Goal: Information Seeking & Learning: Learn about a topic

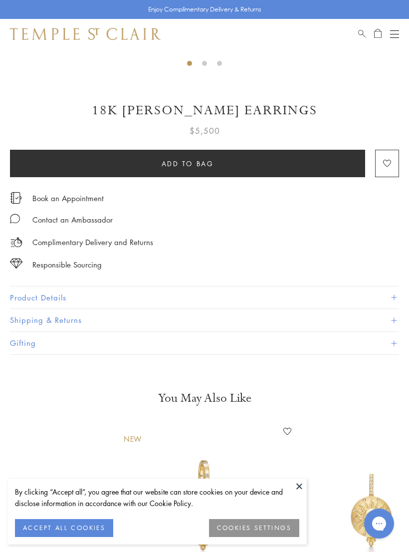
scroll to position [387, 0]
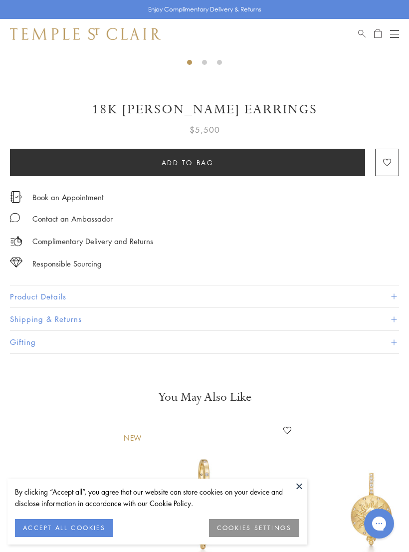
click at [390, 295] on button "Product Details" at bounding box center [204, 296] width 389 height 22
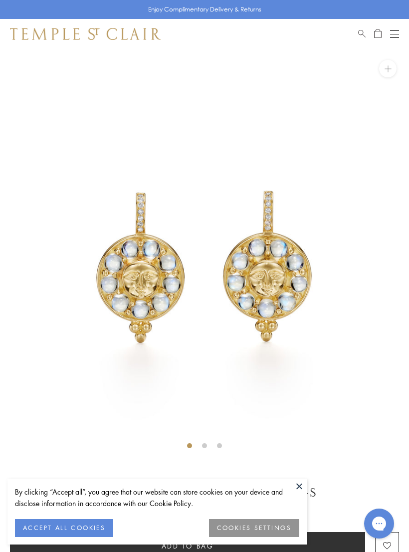
scroll to position [0, 0]
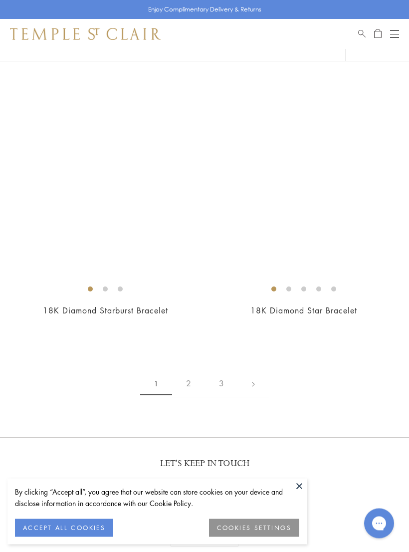
scroll to position [6525, 0]
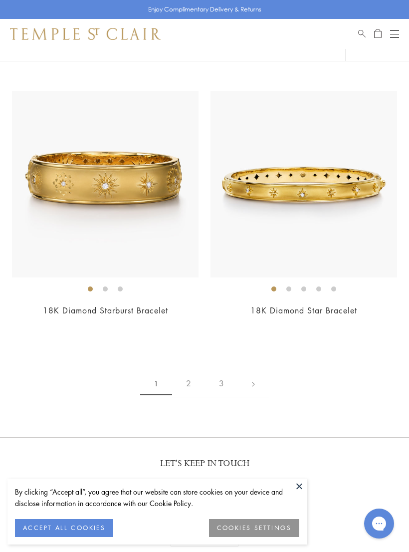
click at [255, 372] on link at bounding box center [253, 383] width 31 height 27
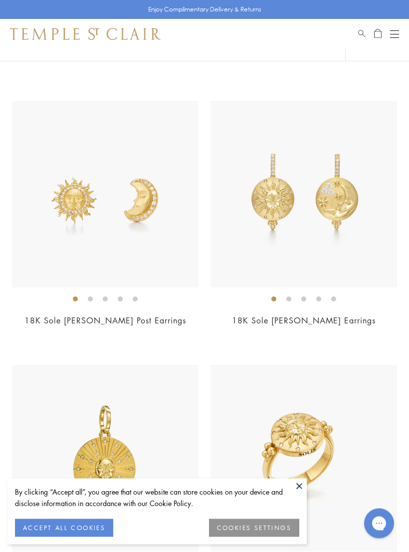
scroll to position [2296, 0]
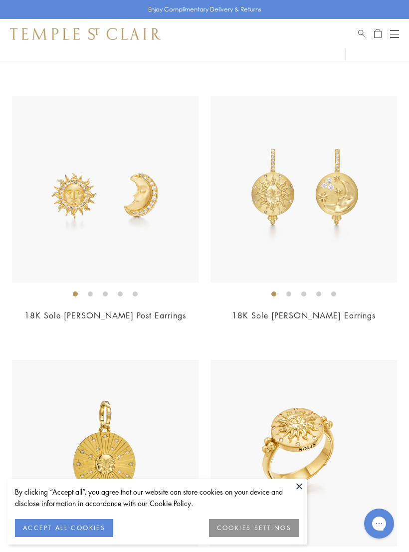
click at [394, 304] on div "18K Sole Luna Earrings $6,700" at bounding box center [304, 215] width 187 height 239
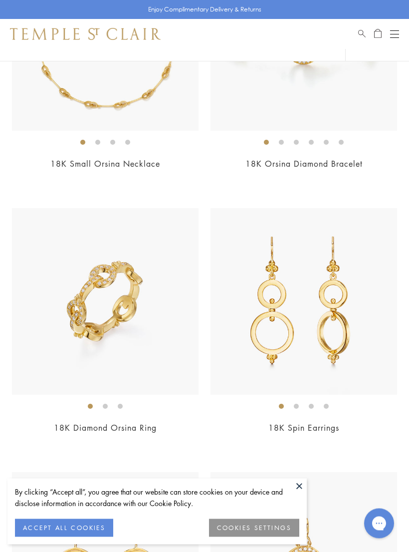
scroll to position [4296, 0]
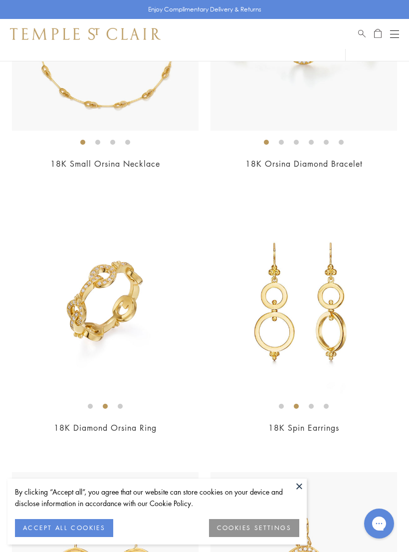
click at [340, 341] on img at bounding box center [304, 301] width 187 height 187
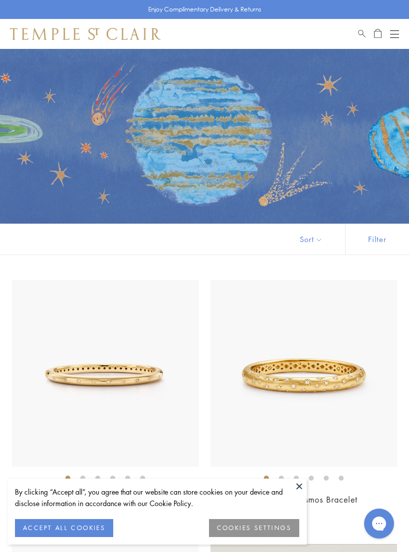
scroll to position [4311, 0]
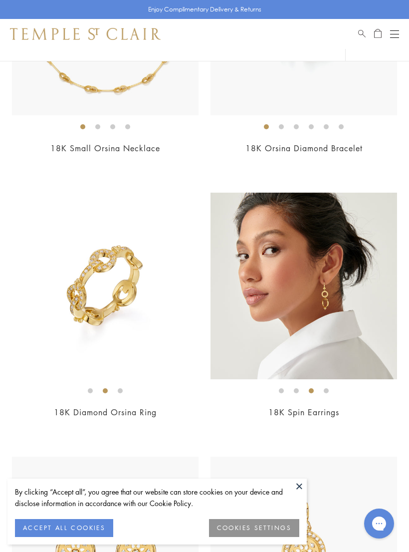
click at [140, 322] on img at bounding box center [105, 286] width 187 height 187
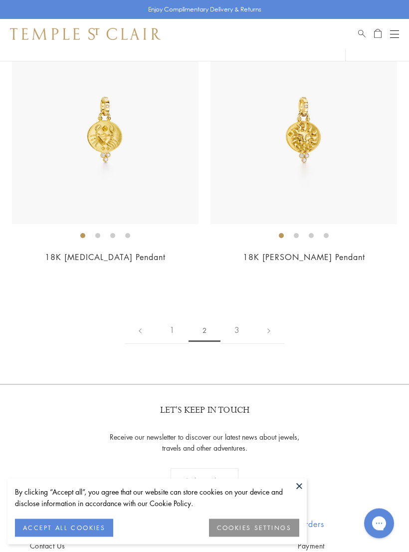
scroll to position [6843, 0]
click at [267, 318] on link at bounding box center [269, 329] width 31 height 27
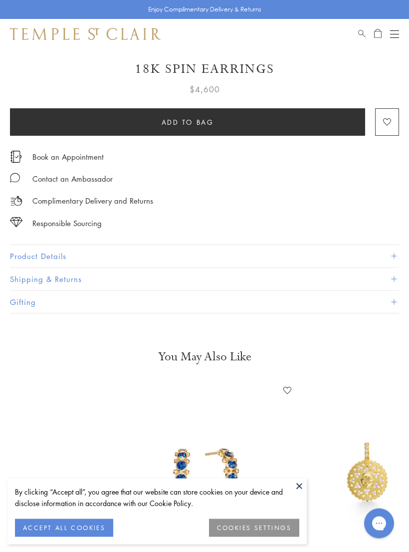
scroll to position [429, 0]
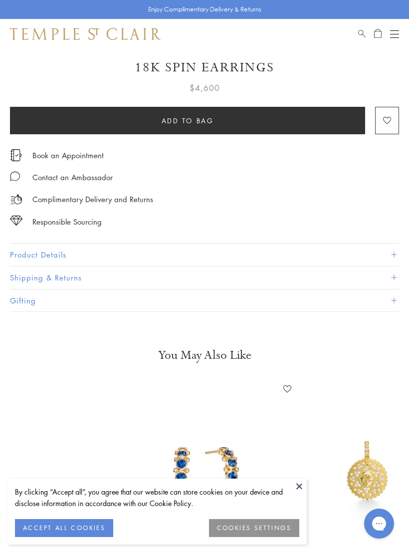
click at [393, 255] on button "Product Details" at bounding box center [204, 255] width 389 height 22
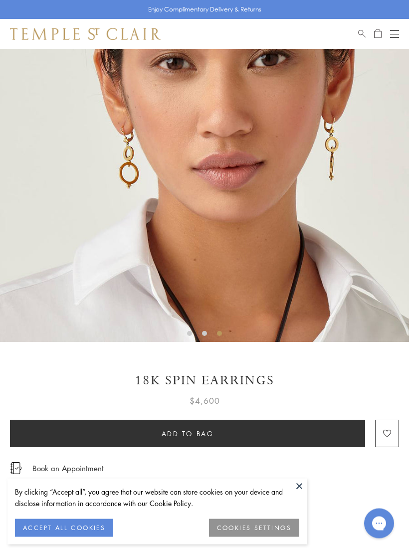
scroll to position [116, 0]
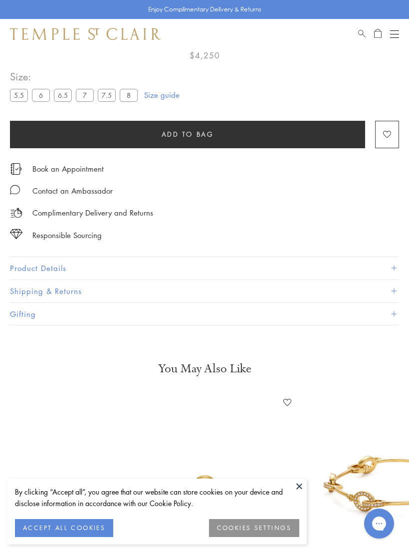
scroll to position [462, 0]
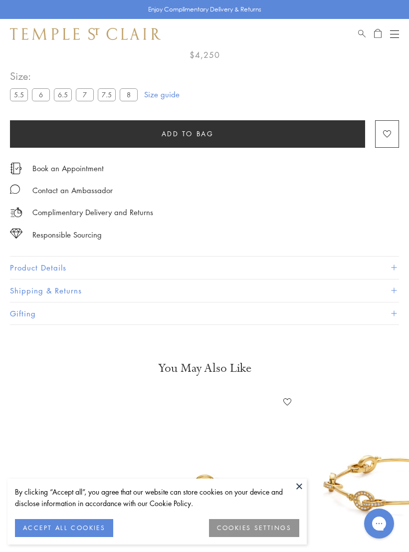
click at [384, 266] on button "Product Details" at bounding box center [204, 268] width 389 height 22
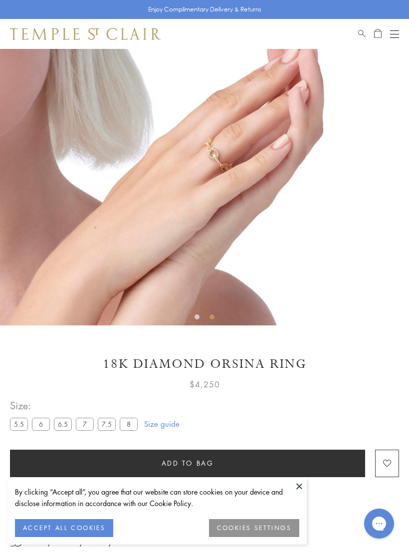
scroll to position [132, 0]
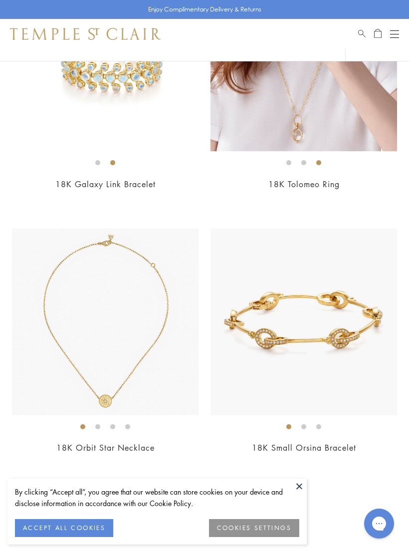
scroll to position [342, 0]
